Goal: Find specific page/section: Find specific page/section

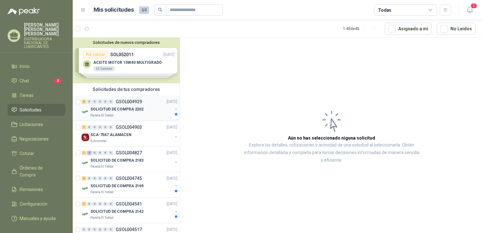
click at [124, 109] on p "SOLICITUD DE COMPRA 2202" at bounding box center [116, 110] width 53 height 6
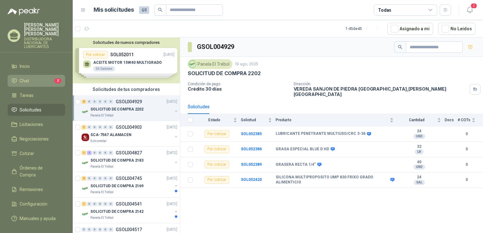
click at [46, 78] on li "Chat 2" at bounding box center [36, 80] width 50 height 7
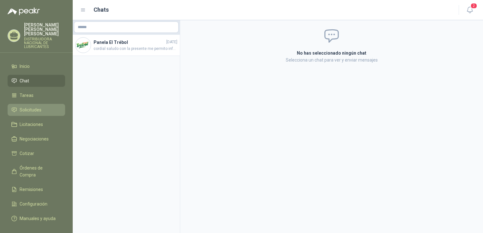
click at [36, 107] on span "Solicitudes" at bounding box center [31, 110] width 22 height 7
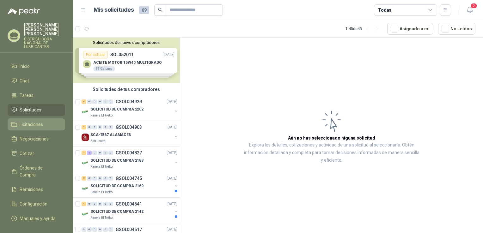
click at [29, 121] on span "Licitaciones" at bounding box center [31, 124] width 23 height 7
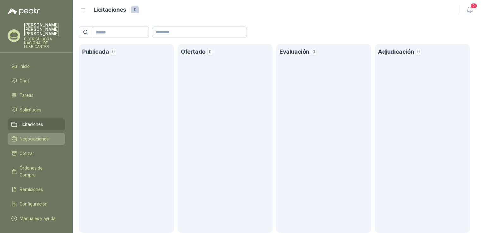
click at [26, 136] on span "Negociaciones" at bounding box center [34, 139] width 29 height 7
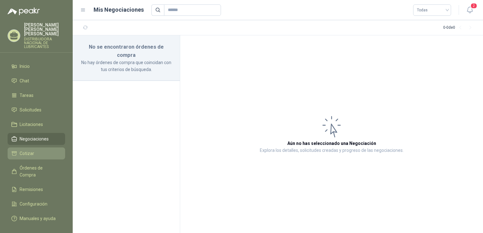
click at [35, 150] on li "Cotizar" at bounding box center [36, 153] width 50 height 7
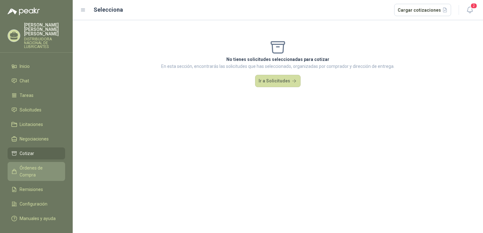
click at [39, 165] on span "Órdenes de Compra" at bounding box center [40, 172] width 40 height 14
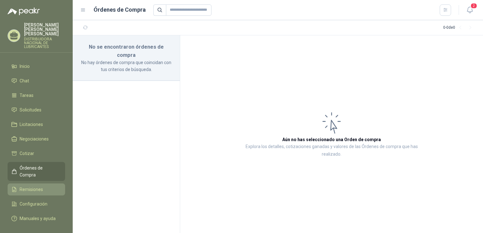
click at [38, 186] on span "Remisiones" at bounding box center [31, 189] width 23 height 7
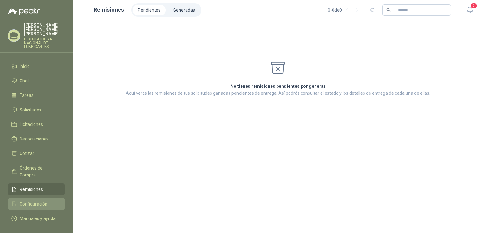
click at [30, 201] on span "Configuración" at bounding box center [34, 204] width 28 height 7
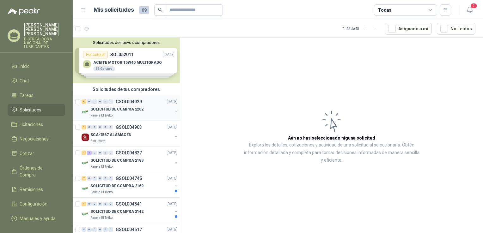
click at [130, 104] on div "4 0 0 0 0 0 GSOL004929 19/08/25" at bounding box center [130, 102] width 97 height 8
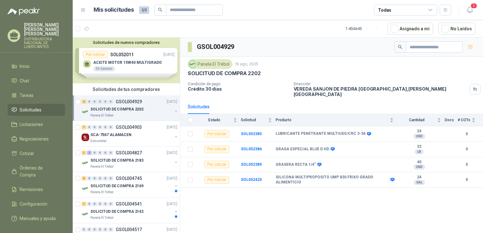
click at [82, 98] on link "4 0 0 0 0 0 GSOL004929 [DATE] SOLICITUD DE COMPRA 2202 Panela El Trébol" at bounding box center [130, 108] width 97 height 20
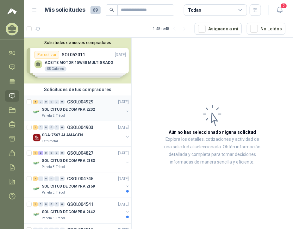
click at [82, 110] on p "SOLICITUD DE COMPRA 2202" at bounding box center [68, 110] width 53 height 6
